Goal: Navigation & Orientation: Find specific page/section

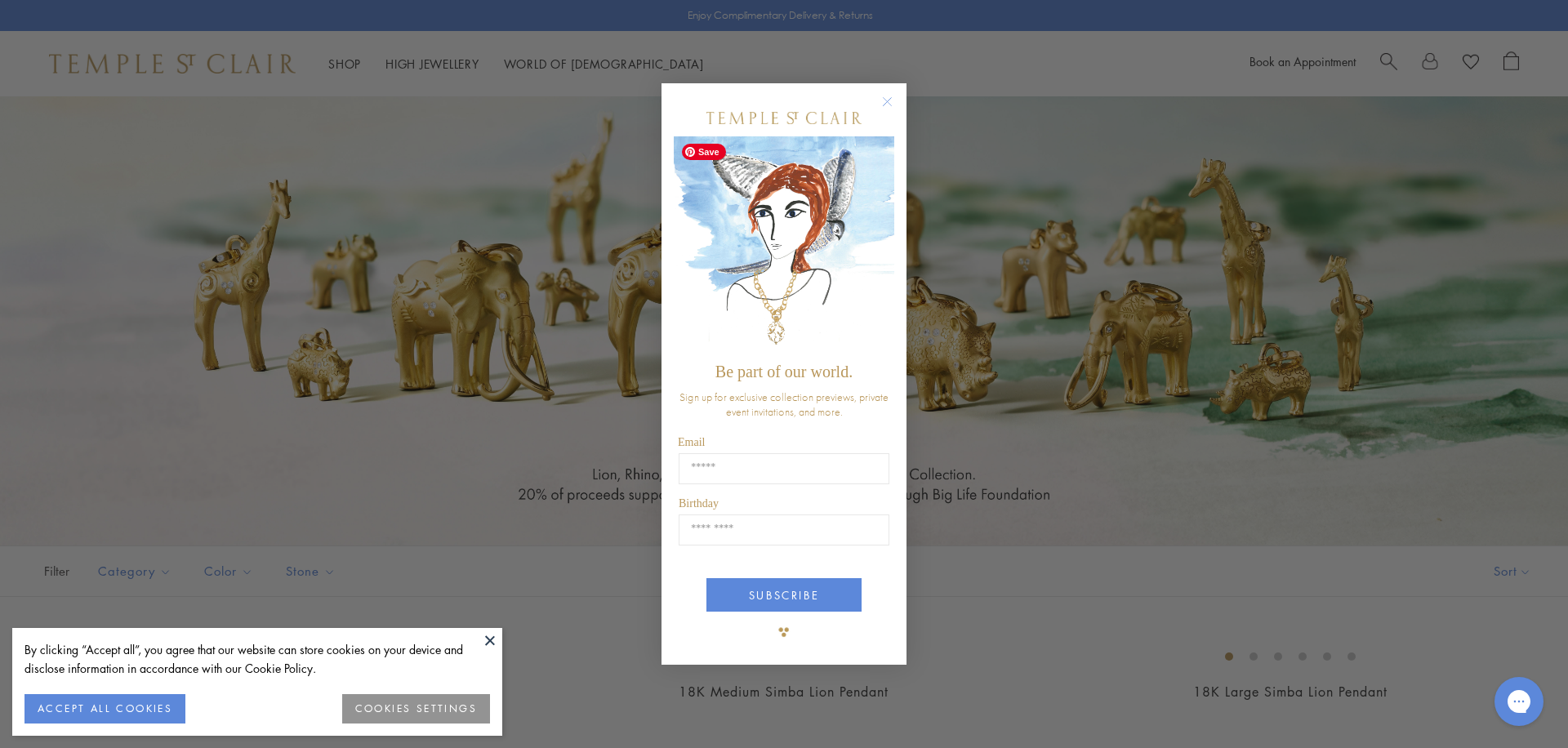
click at [893, 235] on img "POPUP Form" at bounding box center [784, 246] width 220 height 218
click at [879, 99] on circle "Close dialog" at bounding box center [888, 102] width 20 height 20
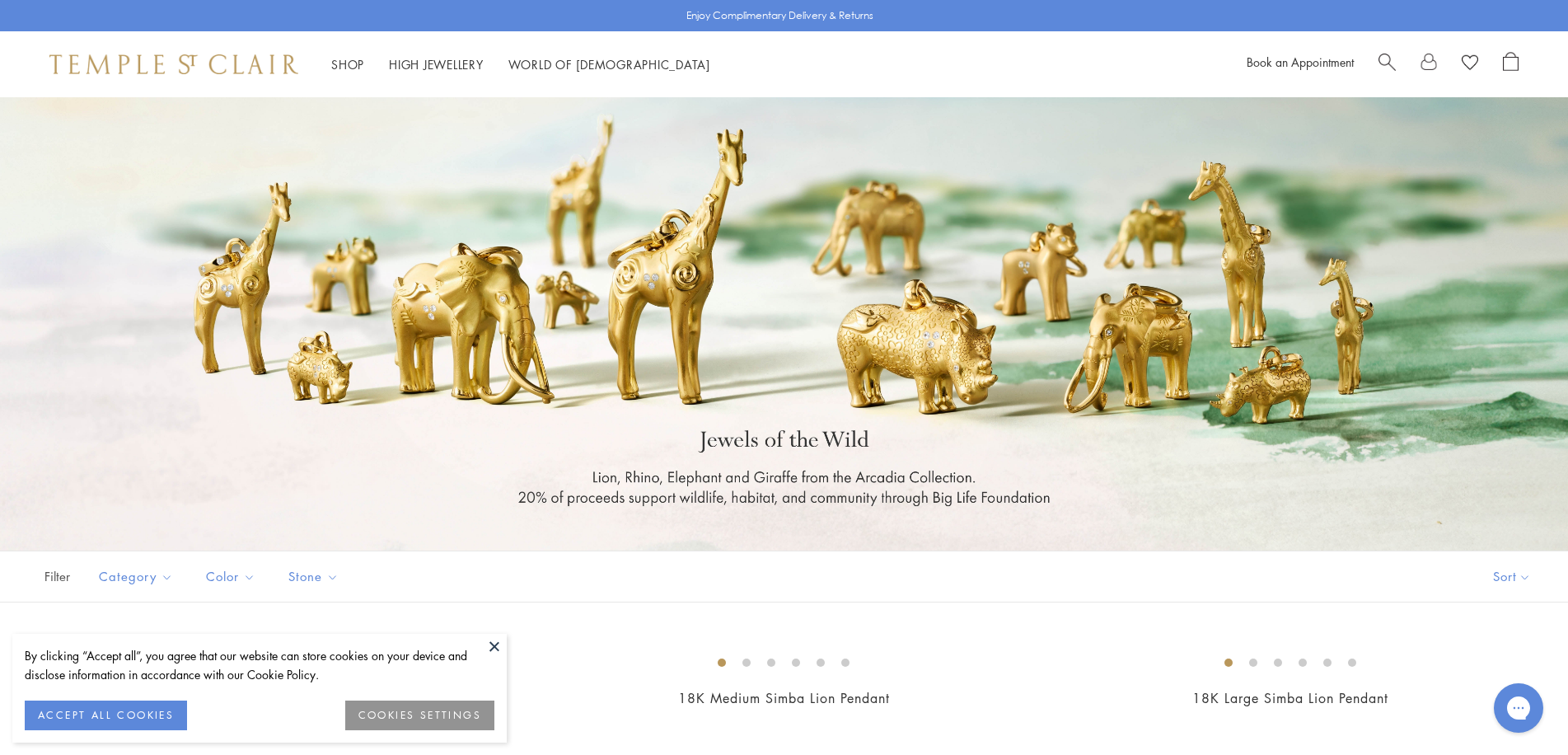
click at [1386, 60] on span "Search" at bounding box center [1387, 61] width 17 height 17
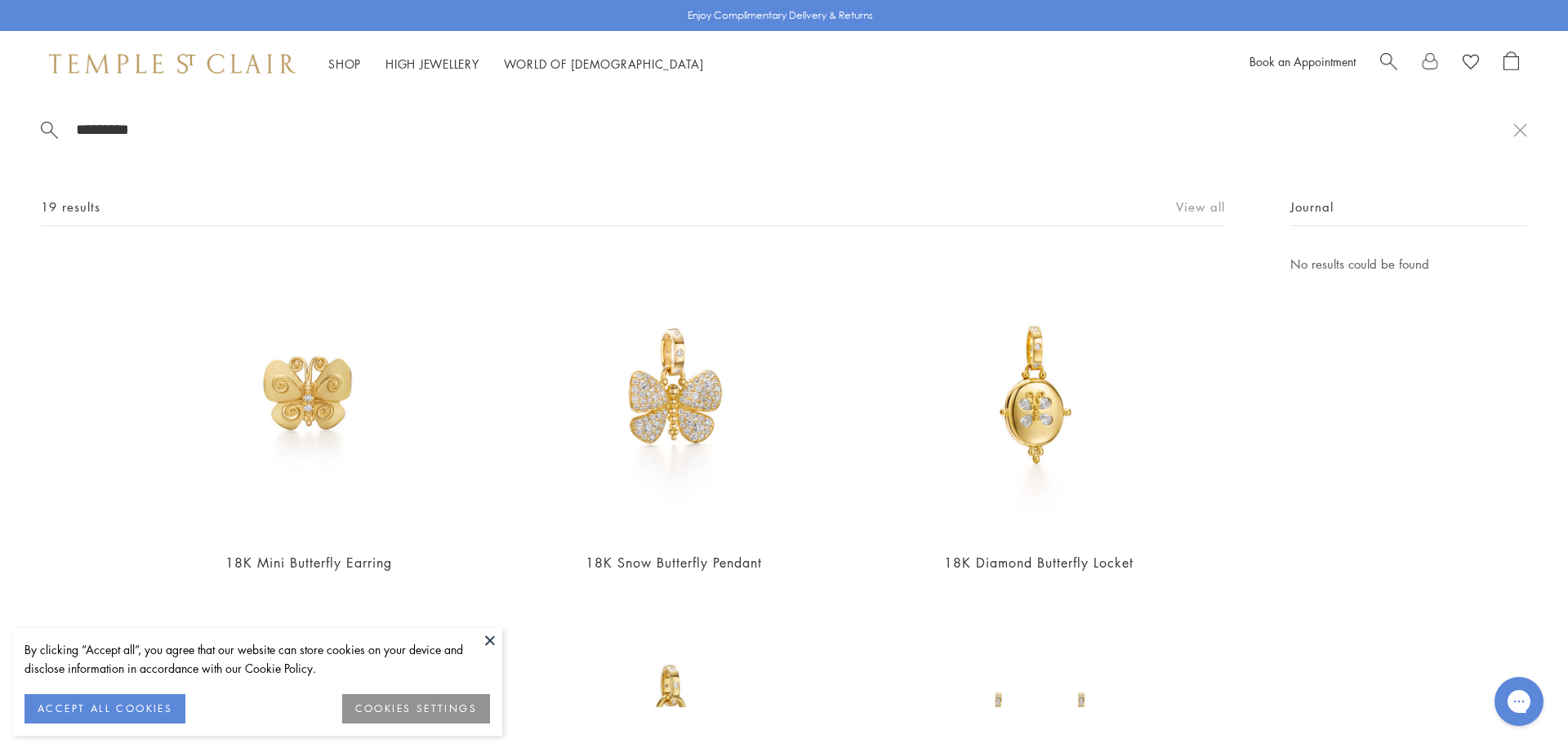
type input "*********"
click at [1198, 210] on link "View all" at bounding box center [1200, 207] width 49 height 18
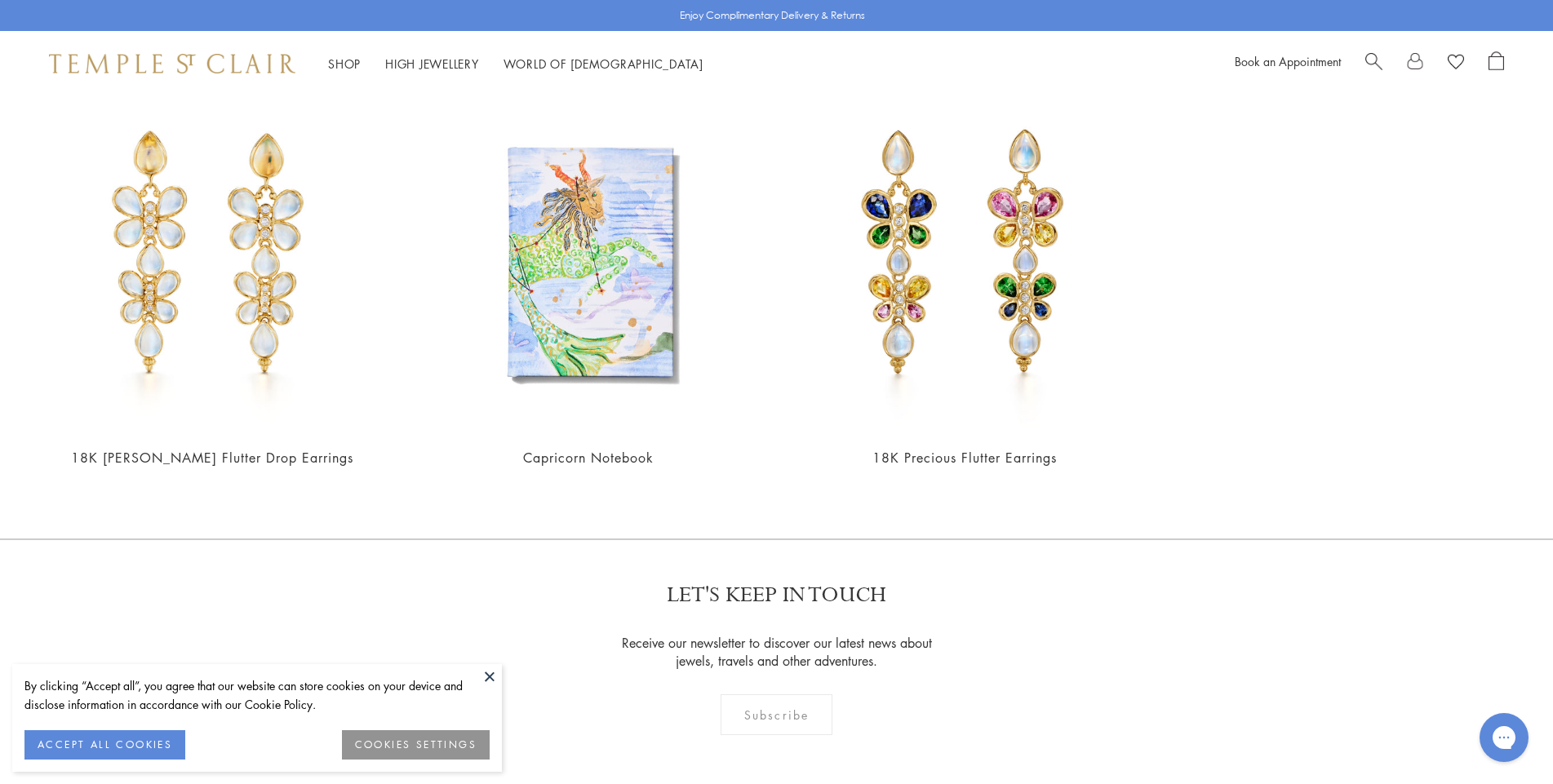
scroll to position [2204, 0]
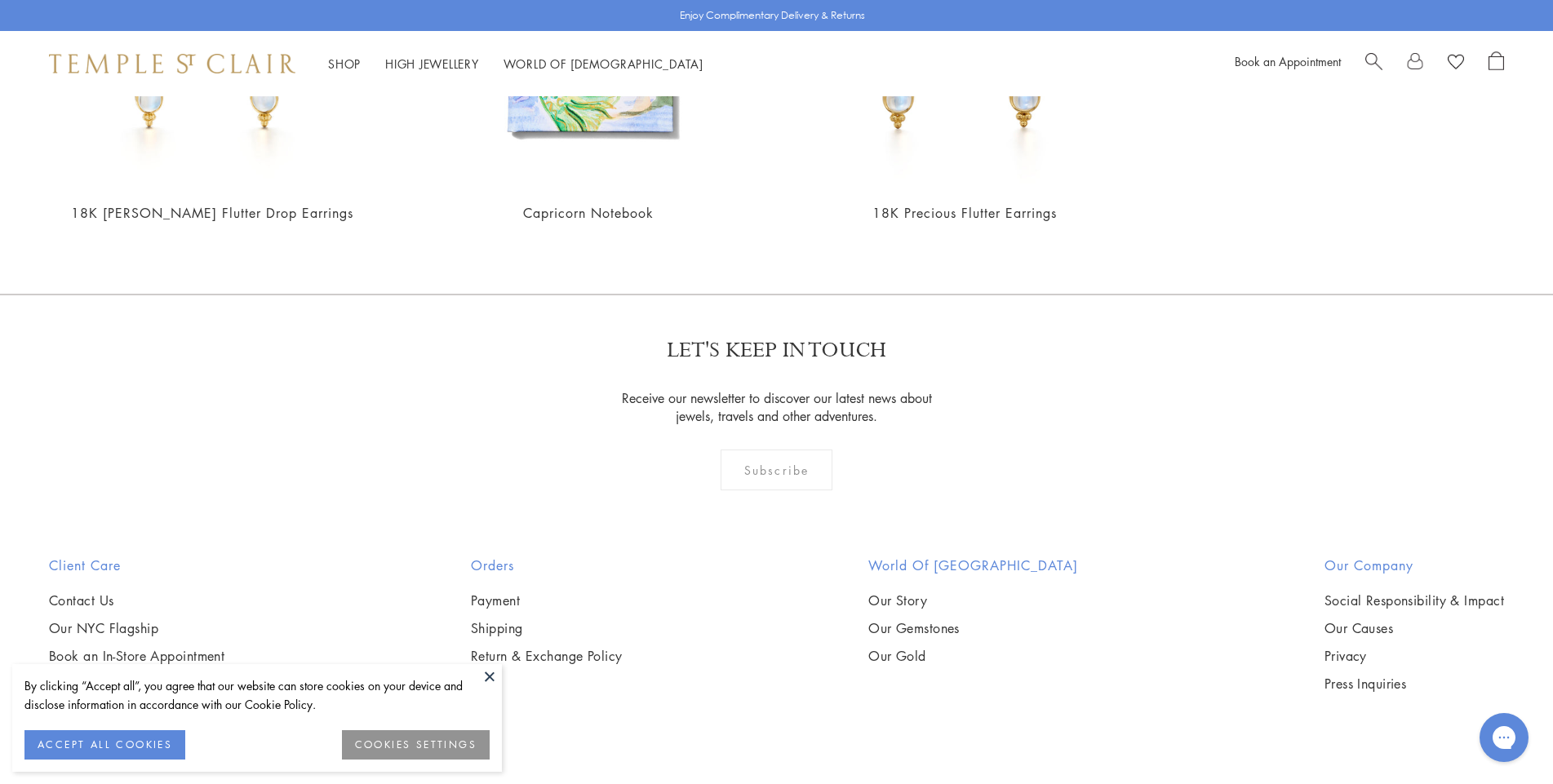
click at [480, 383] on div "LET'S KEEP IN TOUCH Receive our newsletter to discover our latest news about je…" at bounding box center [776, 425] width 1553 height 262
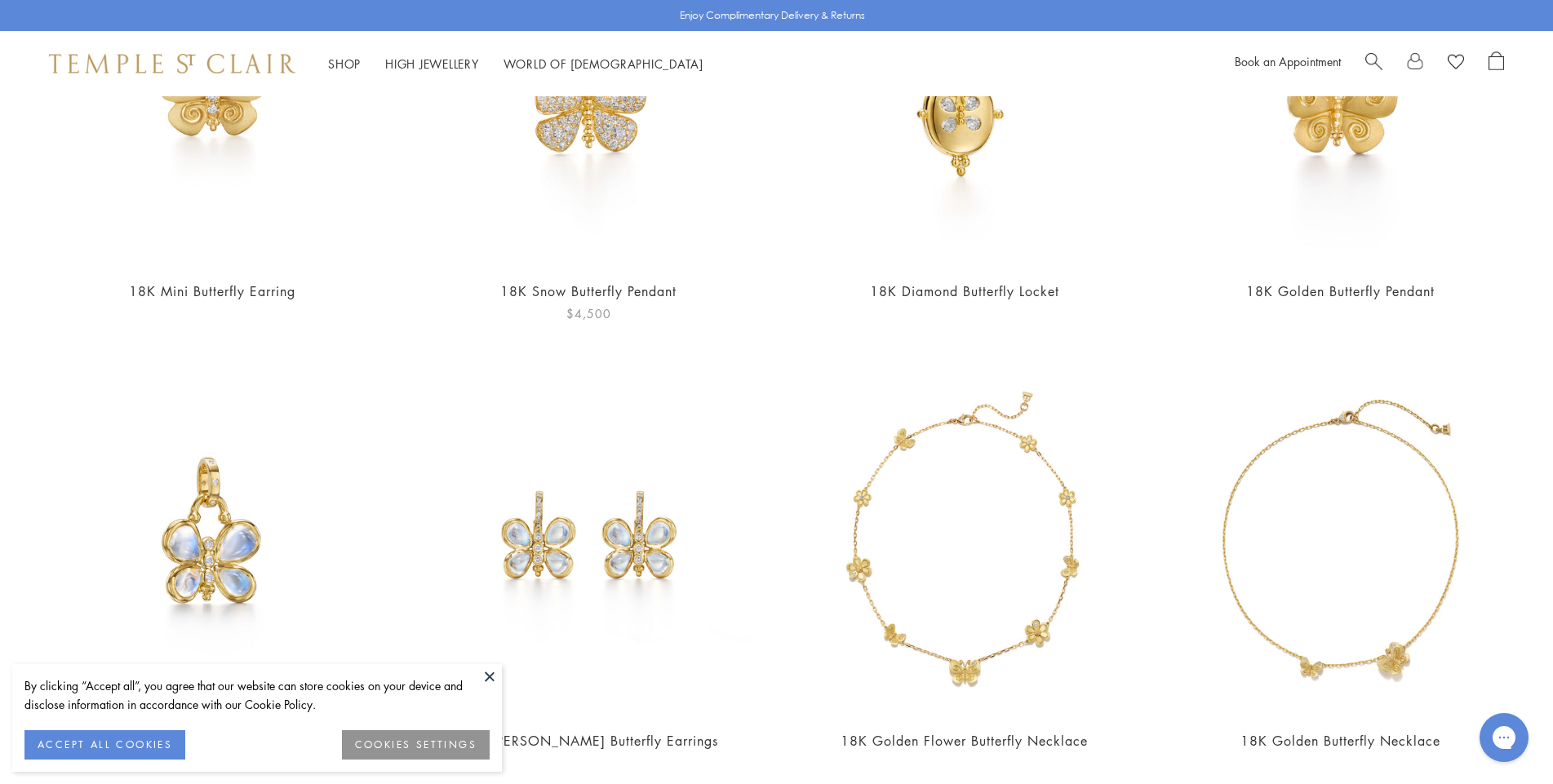
scroll to position [0, 0]
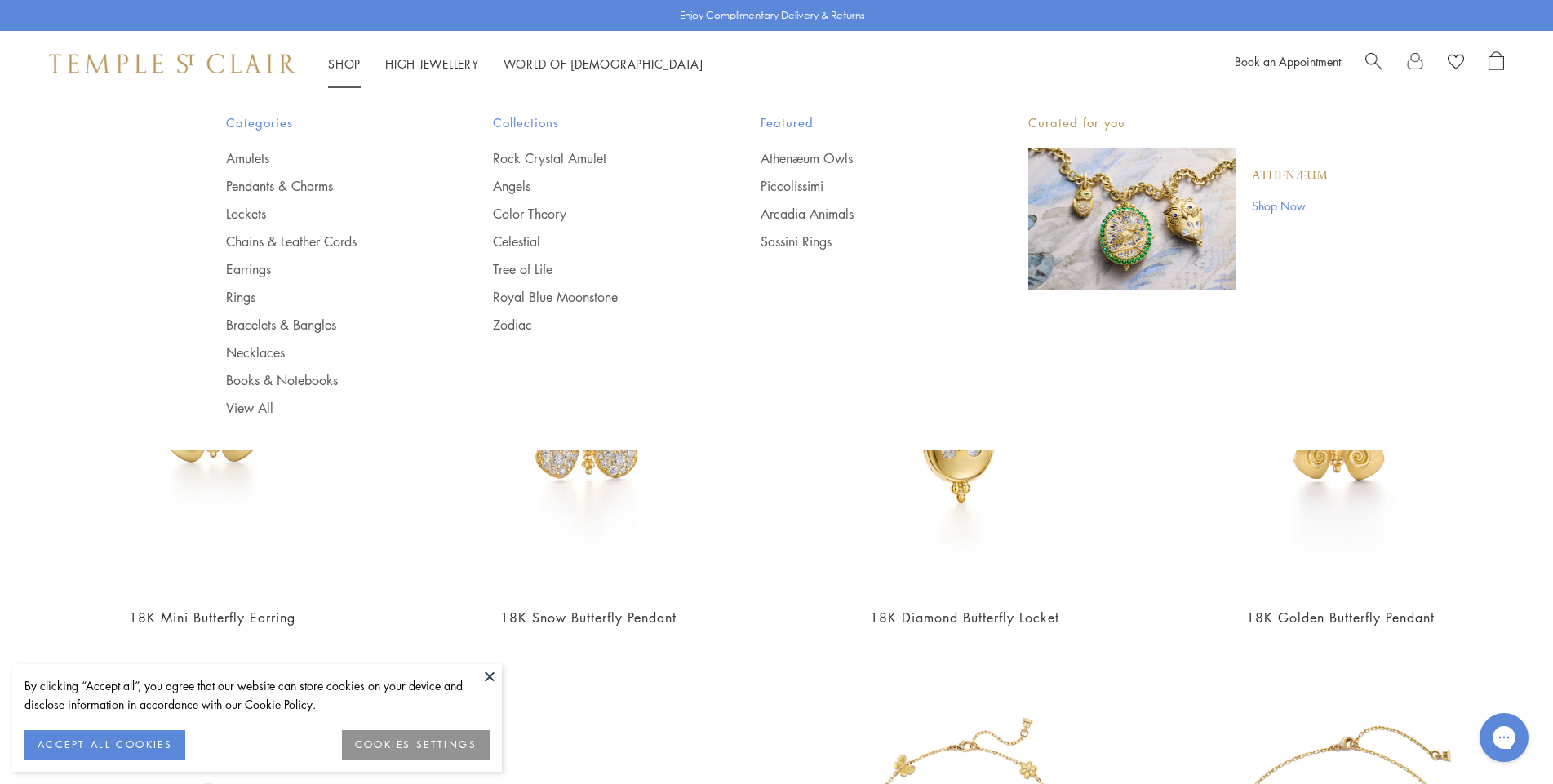
click at [345, 64] on link "Shop Shop" at bounding box center [345, 64] width 33 height 16
click at [267, 156] on link "Amulets" at bounding box center [328, 158] width 203 height 18
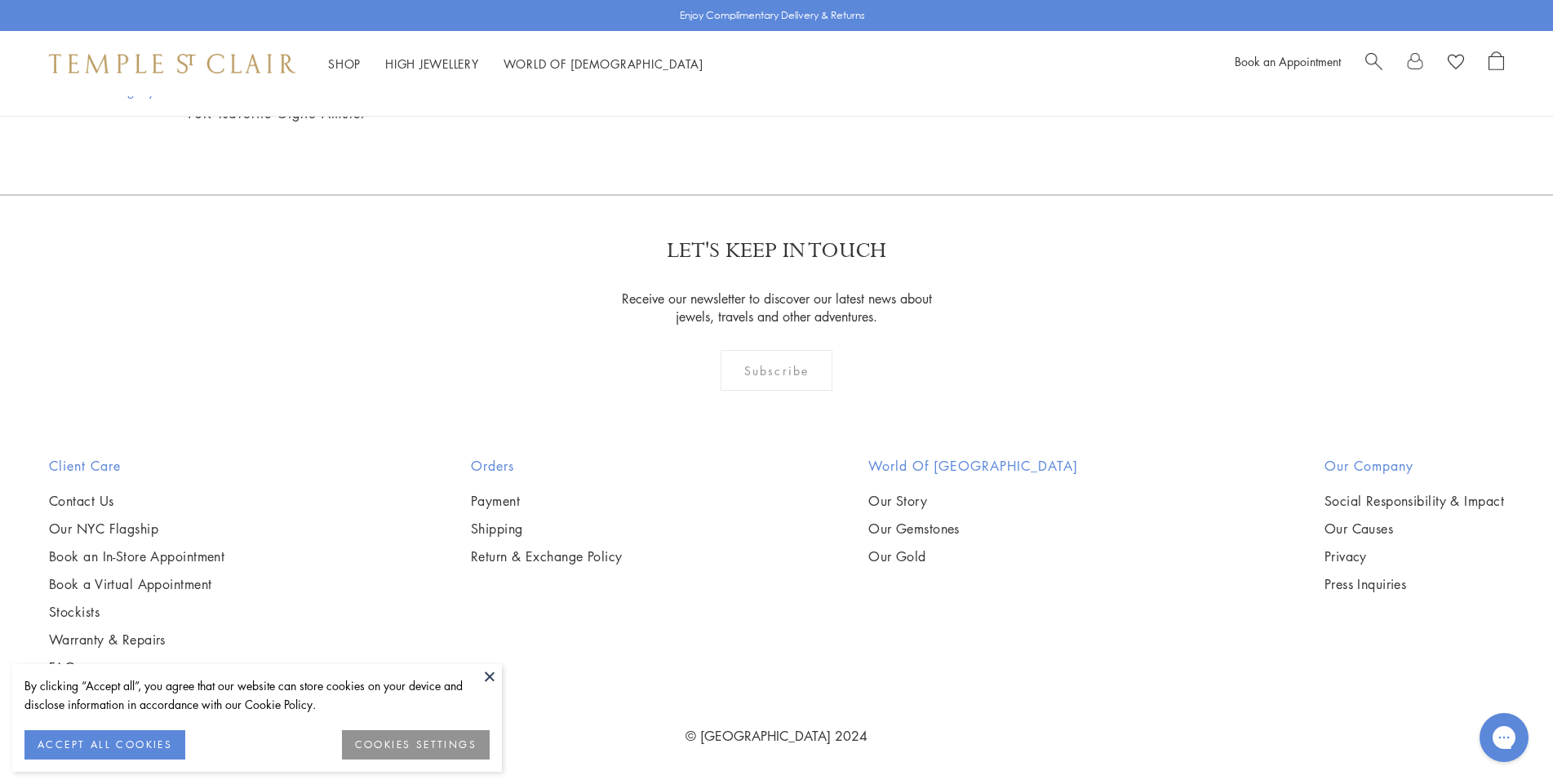
scroll to position [12812, 0]
